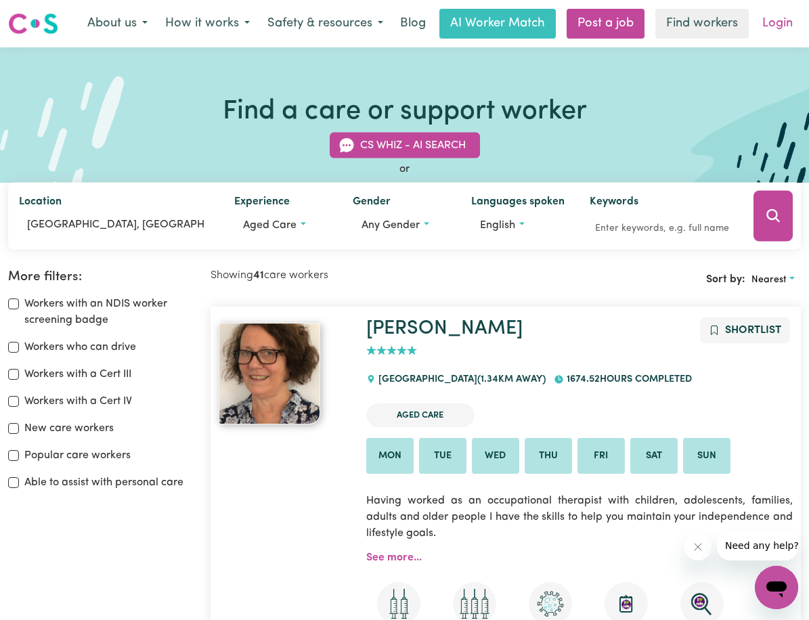
click at [774, 24] on link "Login" at bounding box center [777, 24] width 47 height 30
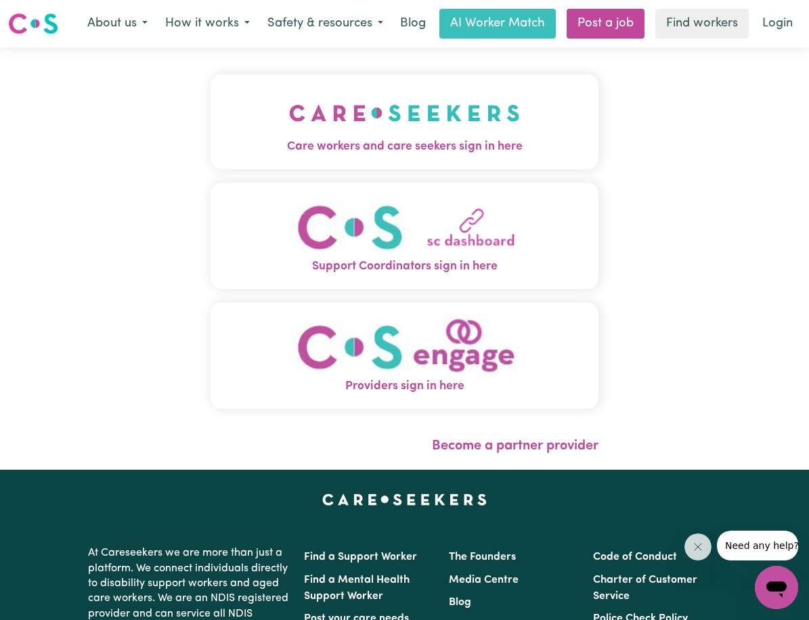
click at [473, 127] on img "Care workers and care seekers sign in here" at bounding box center [404, 113] width 231 height 50
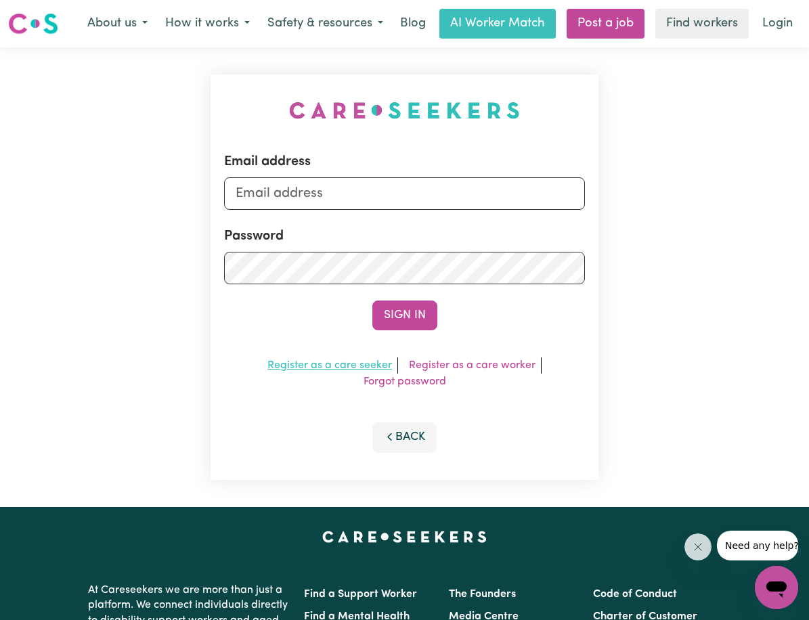
click at [353, 366] on link "Register as a care seeker" at bounding box center [329, 365] width 125 height 11
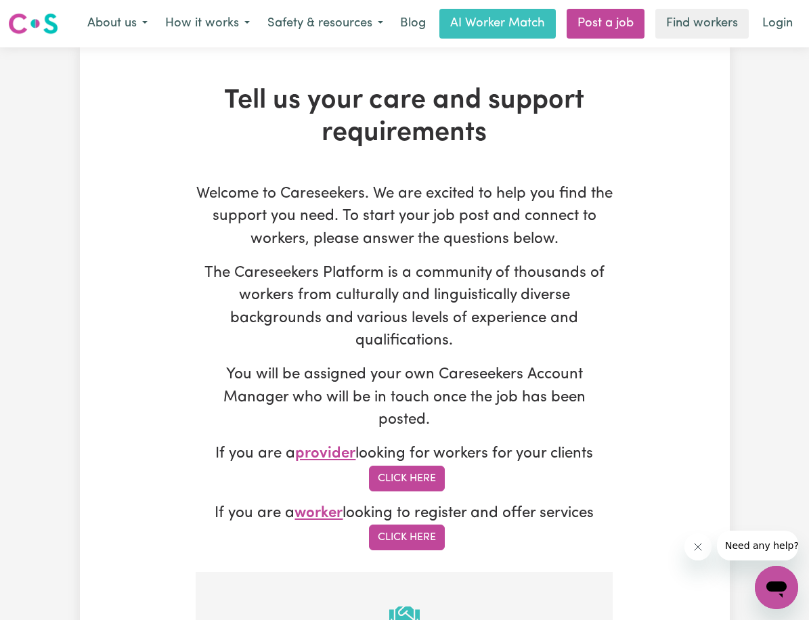
scroll to position [609, 0]
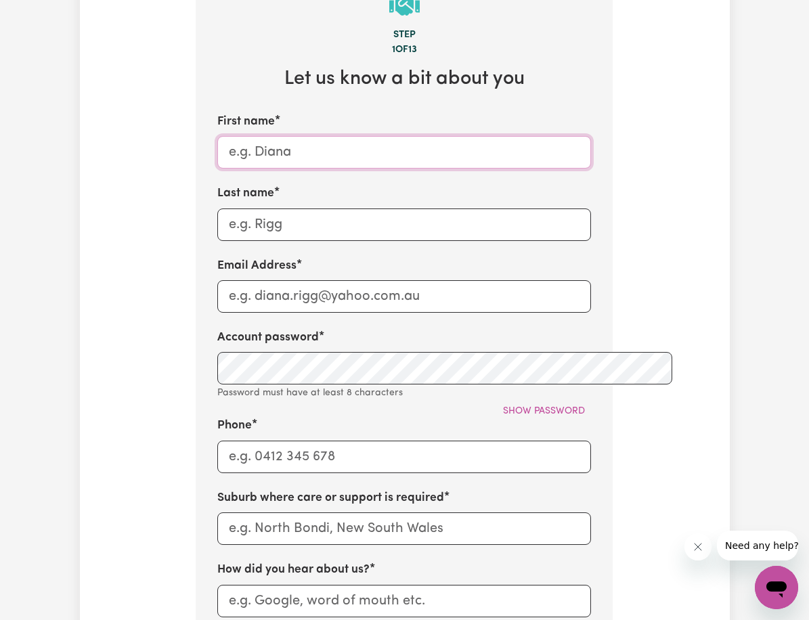
click at [242, 136] on input "First name" at bounding box center [404, 152] width 374 height 33
type input "Mr Frank and Mrs Virginia"
type input "Knowles"
type input "fknowles@bigpond.net.au"
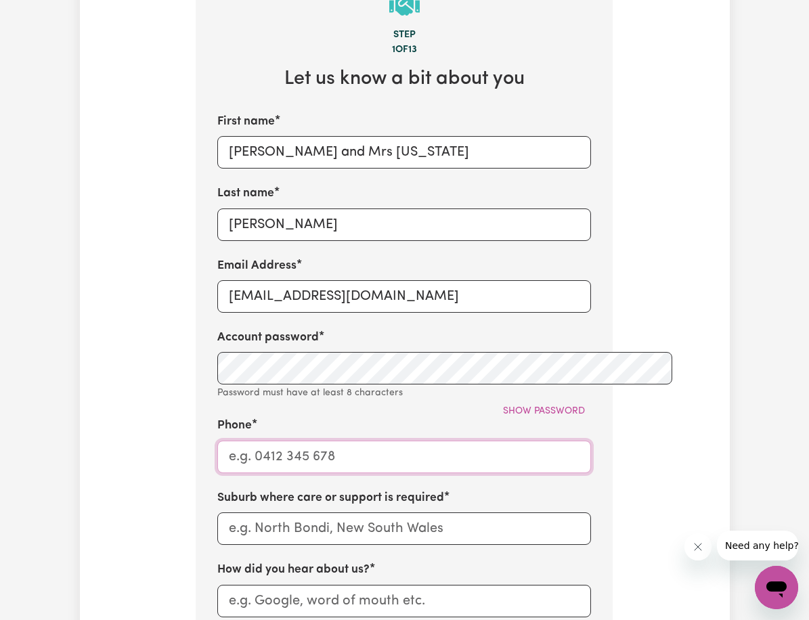
type input "0294273215"
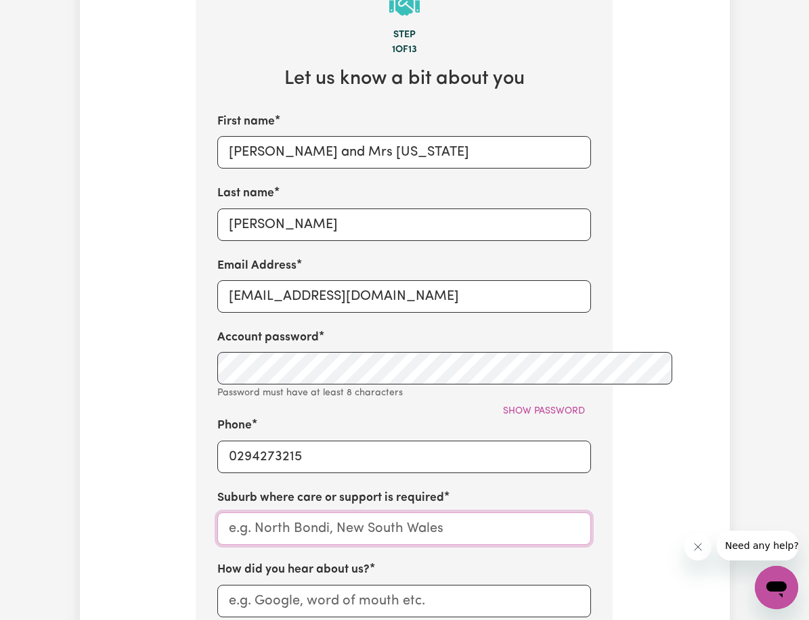
type input "LONGUEVILLE 2066 NSW"
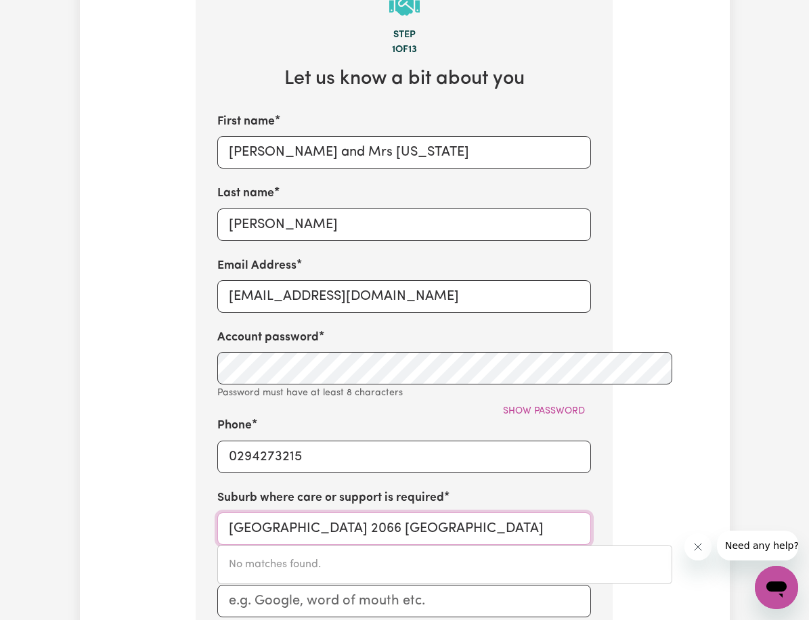
drag, startPoint x: 376, startPoint y: 437, endPoint x: 180, endPoint y: 477, distance: 199.7
click at [217, 513] on div "LONGUEVILLE 2066 NSW No matches found." at bounding box center [404, 529] width 374 height 33
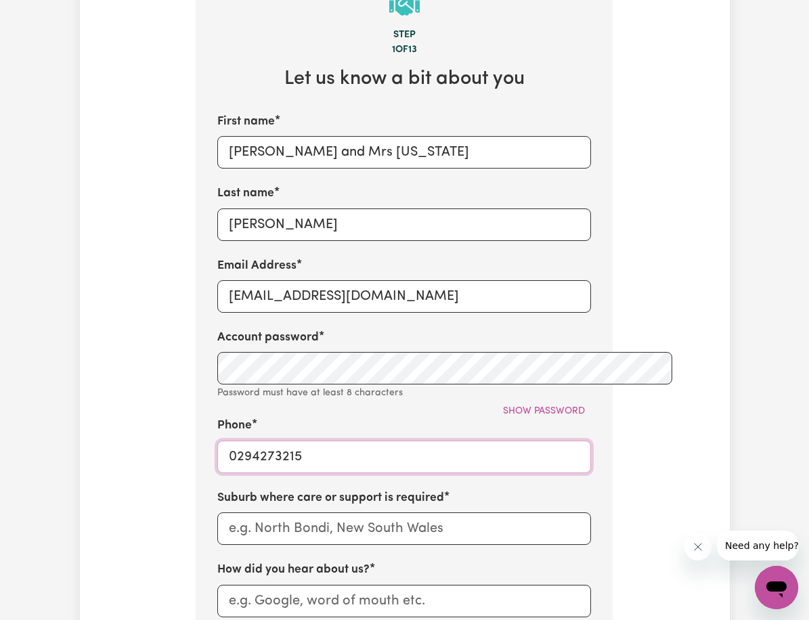
drag, startPoint x: 286, startPoint y: 365, endPoint x: 169, endPoint y: 358, distance: 118.0
click at [196, 358] on section "Step 1 of 13 Let us know a bit about you First name Mr Frank and Mrs Virginia L…" at bounding box center [404, 480] width 417 height 1034
drag, startPoint x: 355, startPoint y: 213, endPoint x: 184, endPoint y: 225, distance: 171.7
click at [217, 280] on input "fknowles@bigpond.net.au" at bounding box center [404, 296] width 374 height 33
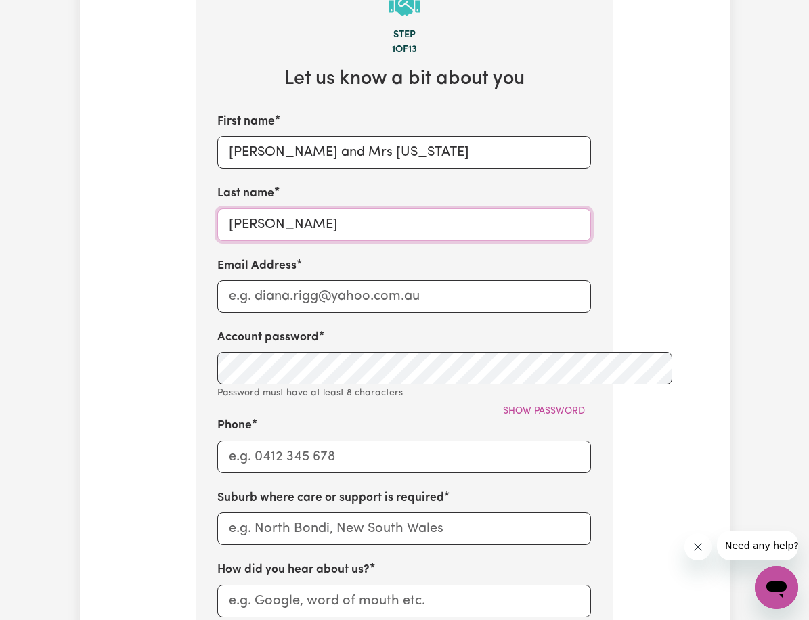
drag, startPoint x: 236, startPoint y: 135, endPoint x: 226, endPoint y: 127, distance: 13.0
click at [196, 148] on section "Step 1 of 13 Let us know a bit about you First name Mr Frank and Mrs Virginia L…" at bounding box center [404, 480] width 417 height 1034
drag, startPoint x: 242, startPoint y: 136, endPoint x: 179, endPoint y: 139, distance: 63.0
click at [217, 209] on input "Knowles" at bounding box center [404, 225] width 374 height 33
drag, startPoint x: 366, startPoint y: 56, endPoint x: 169, endPoint y: 98, distance: 200.7
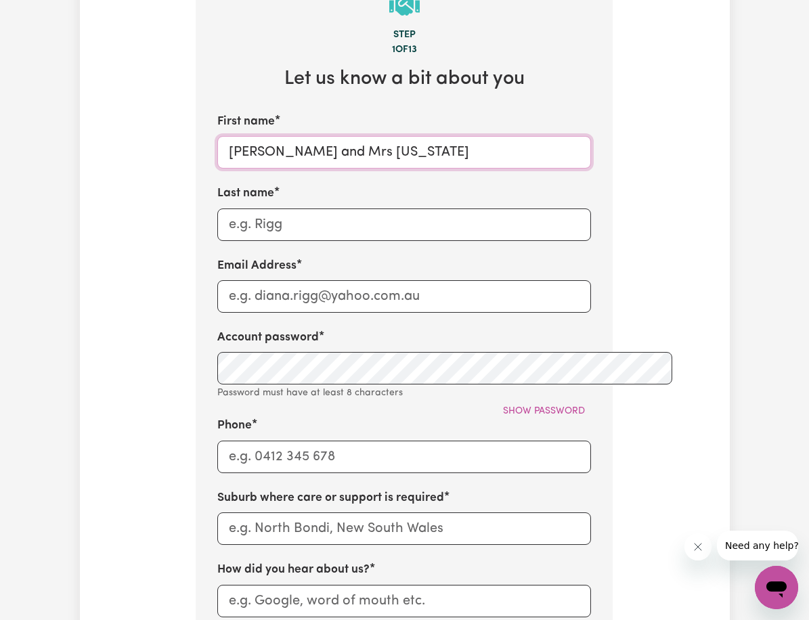
click at [196, 98] on section "Step 1 of 13 Let us know a bit about you First name Mr Frank and Mrs Virginia L…" at bounding box center [404, 480] width 417 height 1034
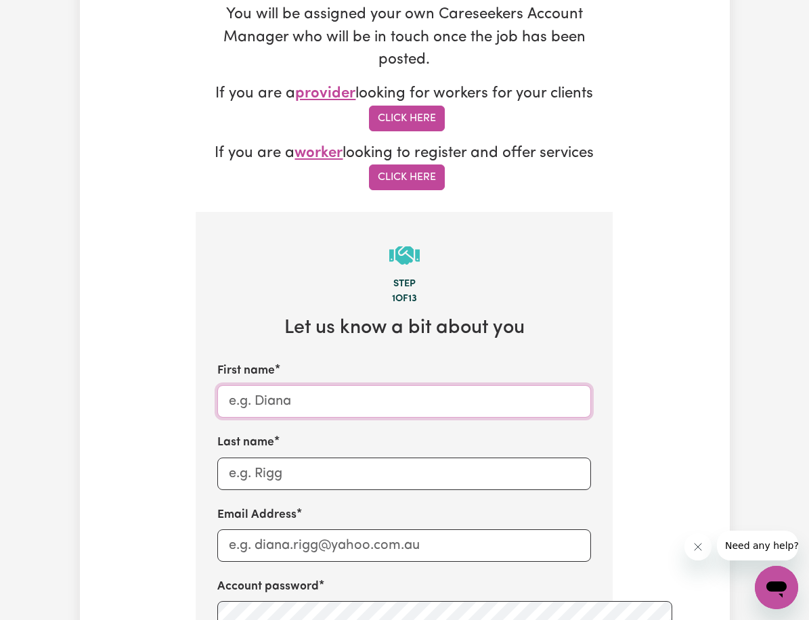
scroll to position [203, 0]
